Goal: Find specific page/section: Find specific page/section

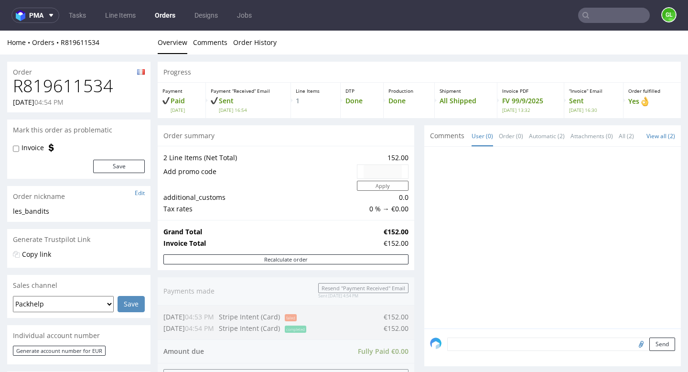
click at [598, 17] on input "text" at bounding box center [614, 15] width 72 height 15
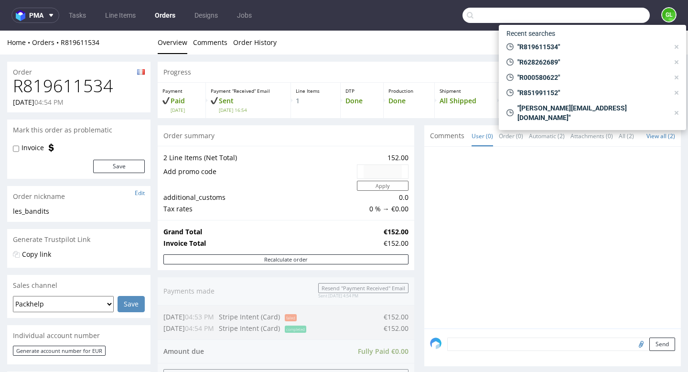
paste input "m.chmielewski@emdrlink.pl"
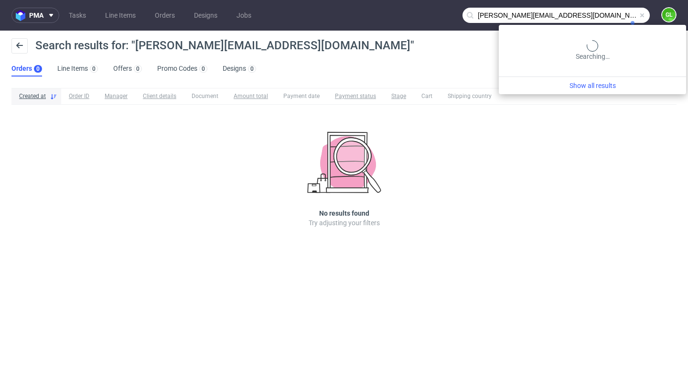
click at [607, 14] on input "m.chmielewski@emdrlink.pl" at bounding box center [555, 15] width 187 height 15
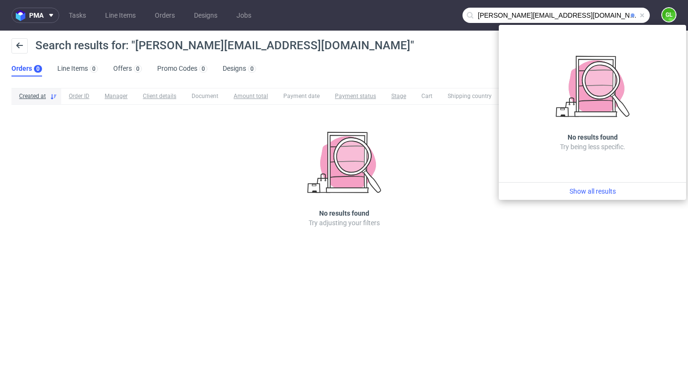
drag, startPoint x: 527, startPoint y: 15, endPoint x: 468, endPoint y: 17, distance: 59.2
click at [468, 17] on div "m.chmielewski@emdrlink.pl" at bounding box center [555, 15] width 187 height 15
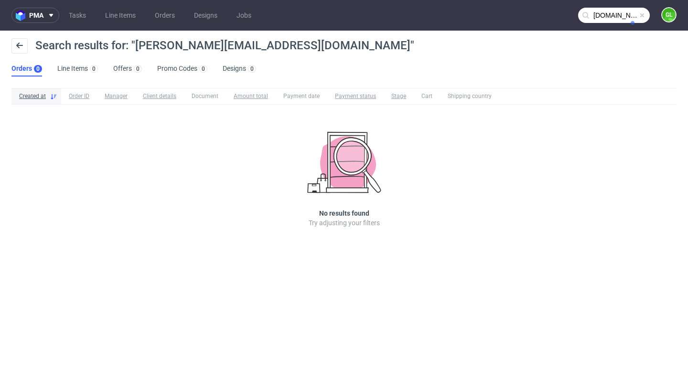
type input "emdrlink.pl"
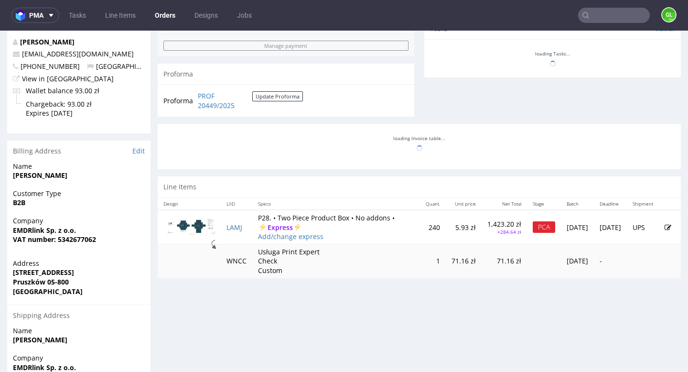
scroll to position [358, 0]
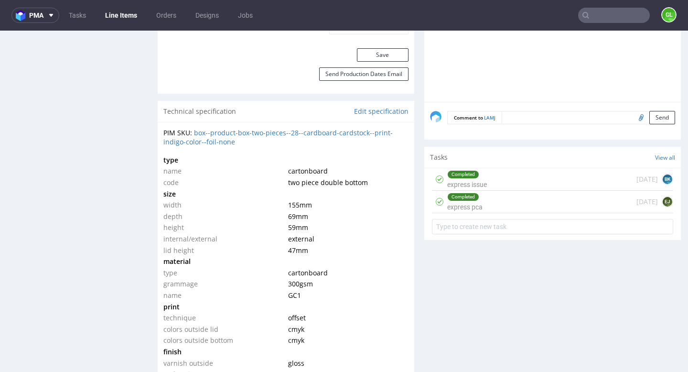
scroll to position [630, 0]
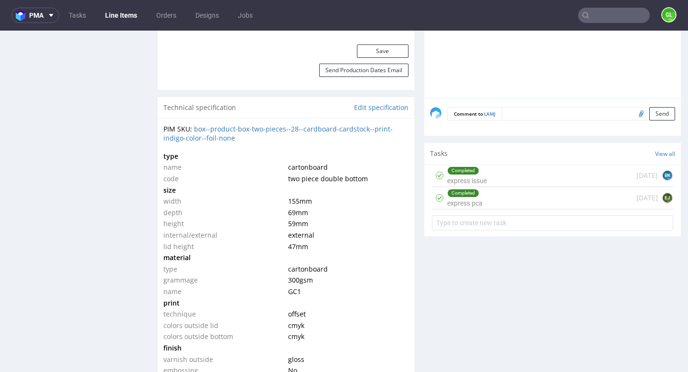
click at [597, 191] on div "Completed express pca [DATE] EJ" at bounding box center [552, 198] width 241 height 22
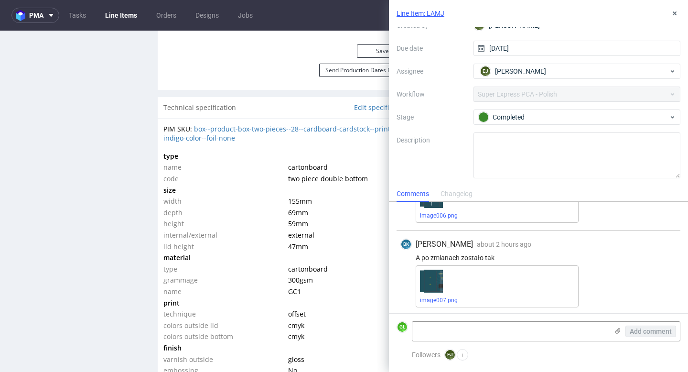
scroll to position [65, 0]
click at [673, 18] on button at bounding box center [674, 13] width 11 height 11
